Goal: Navigation & Orientation: Go to known website

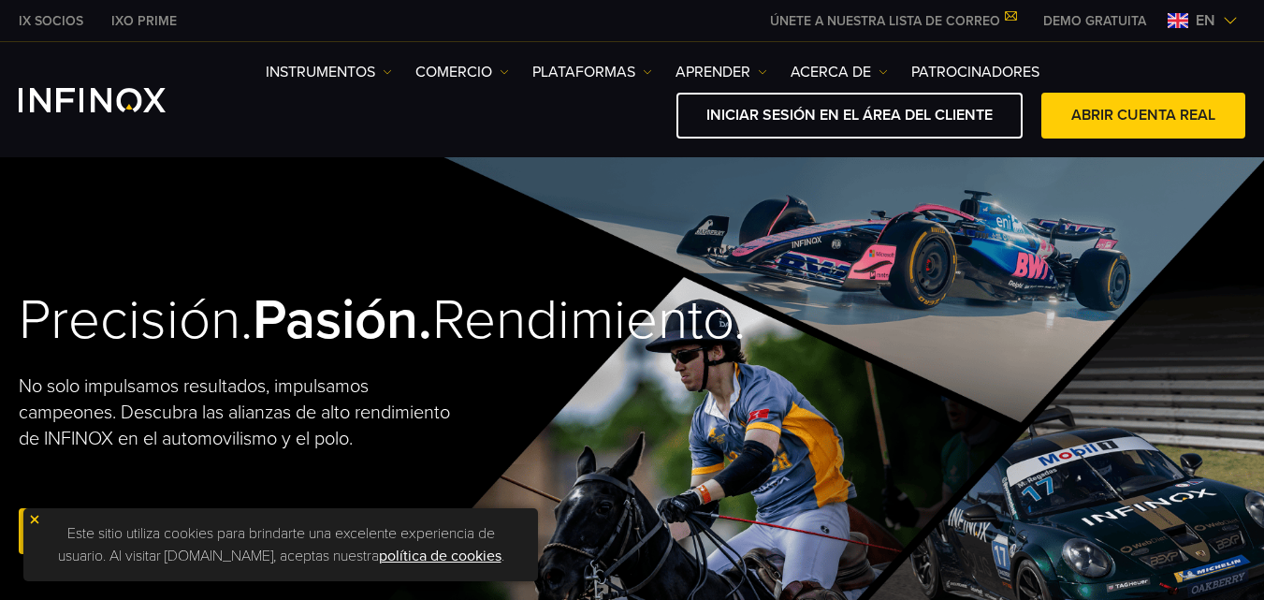
click at [1230, 19] on img at bounding box center [1230, 20] width 15 height 15
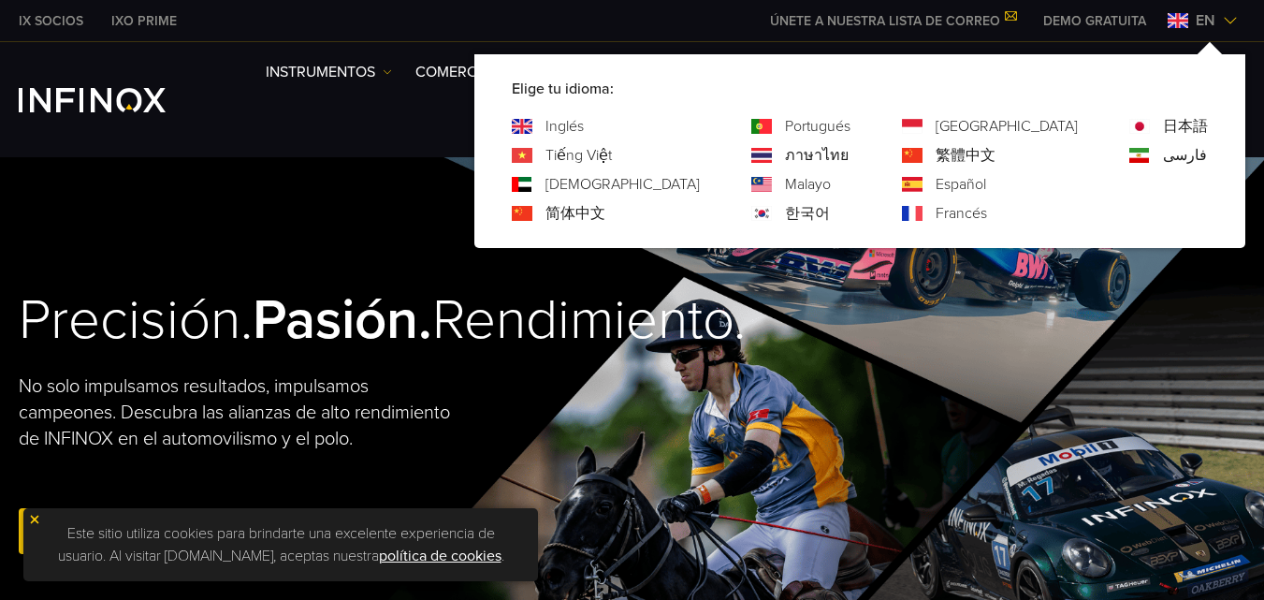
click at [986, 185] on font "Español" at bounding box center [961, 184] width 51 height 19
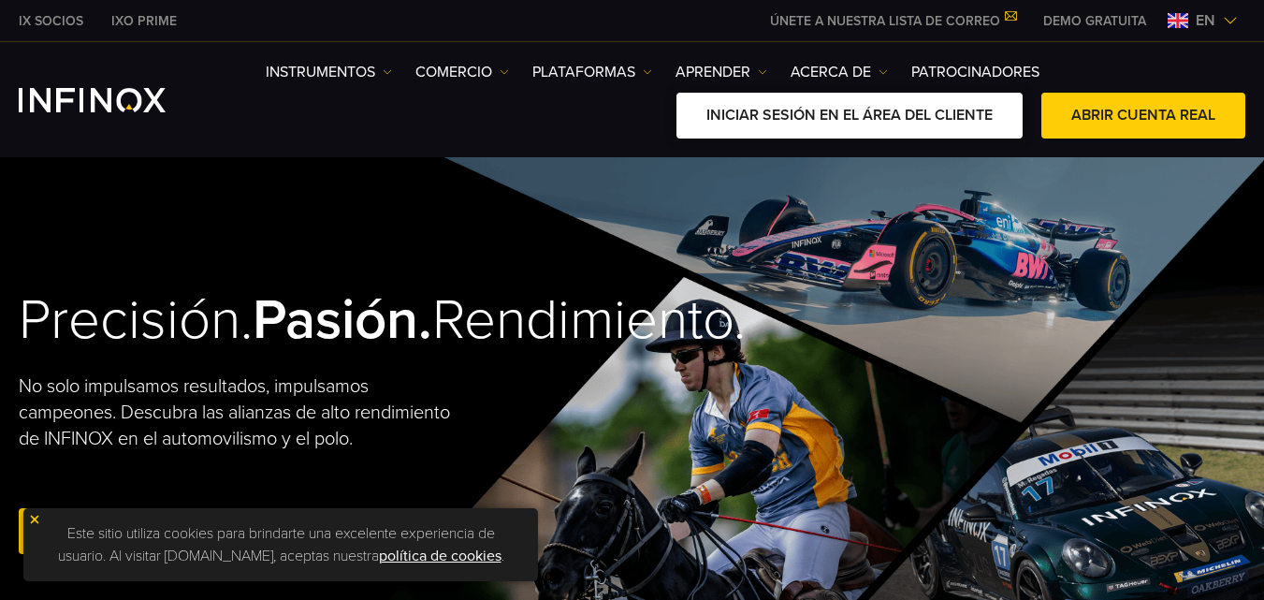
click at [869, 116] on font "INICIAR SESIÓN EN EL ÁREA DEL CLIENTE" at bounding box center [850, 115] width 286 height 19
